Goal: Navigation & Orientation: Find specific page/section

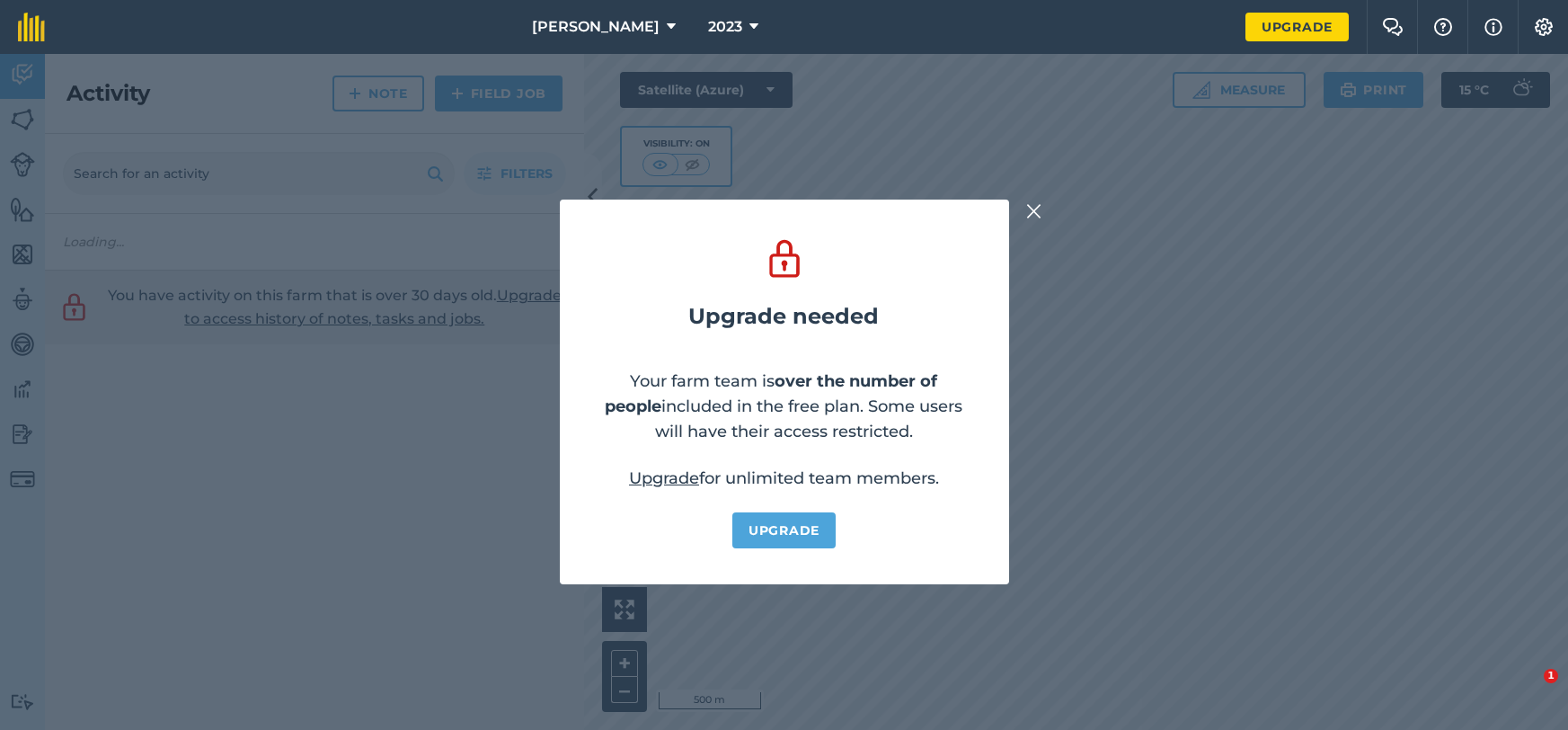
click at [1348, 318] on div "Upgrade needed Your farm team is over the number of people included in the free…" at bounding box center [784, 392] width 1568 height 676
